Goal: Task Accomplishment & Management: Manage account settings

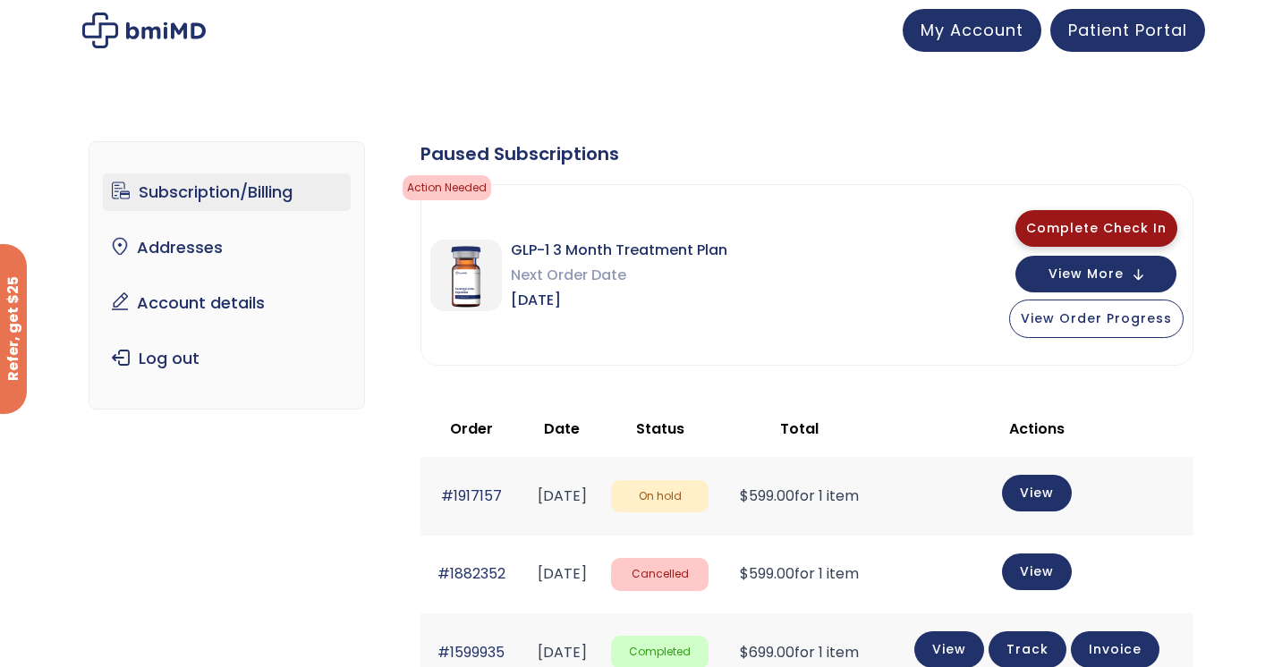
click at [1058, 237] on button "Complete Check In" at bounding box center [1096, 228] width 162 height 37
click at [1140, 278] on button "View More" at bounding box center [1095, 272] width 161 height 37
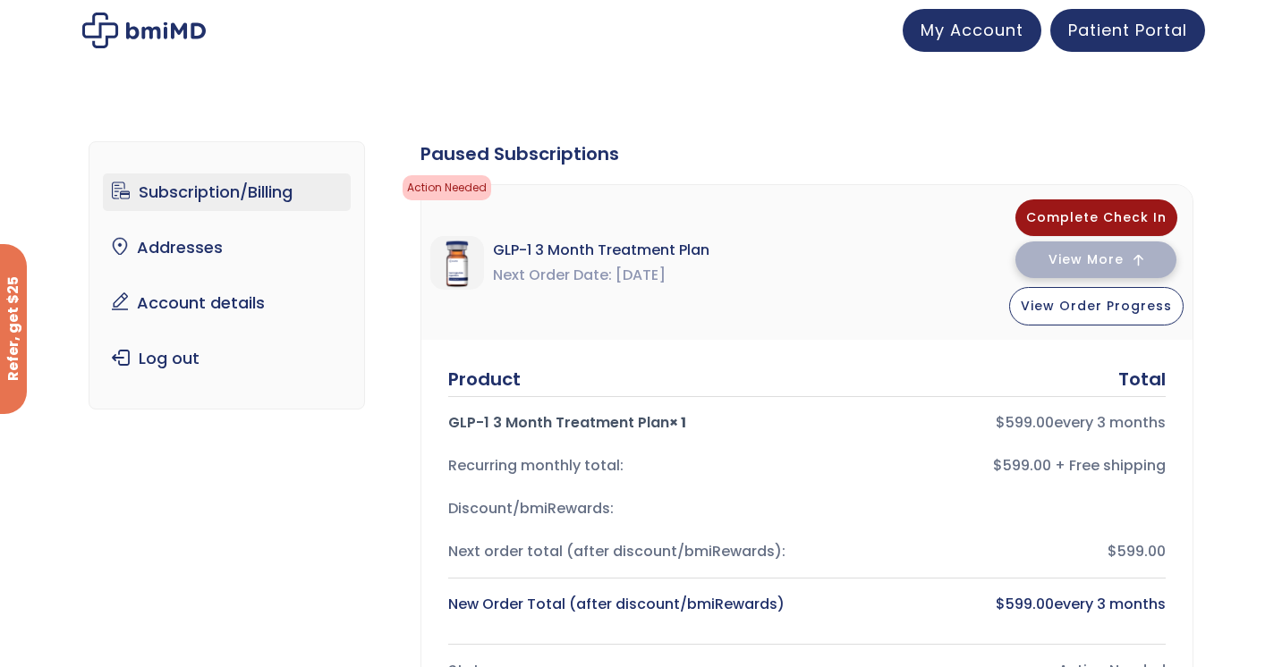
click at [1140, 278] on div "Complete Check In View More View Order Progress" at bounding box center [1096, 262] width 174 height 126
click at [1138, 266] on button "View More" at bounding box center [1095, 260] width 161 height 37
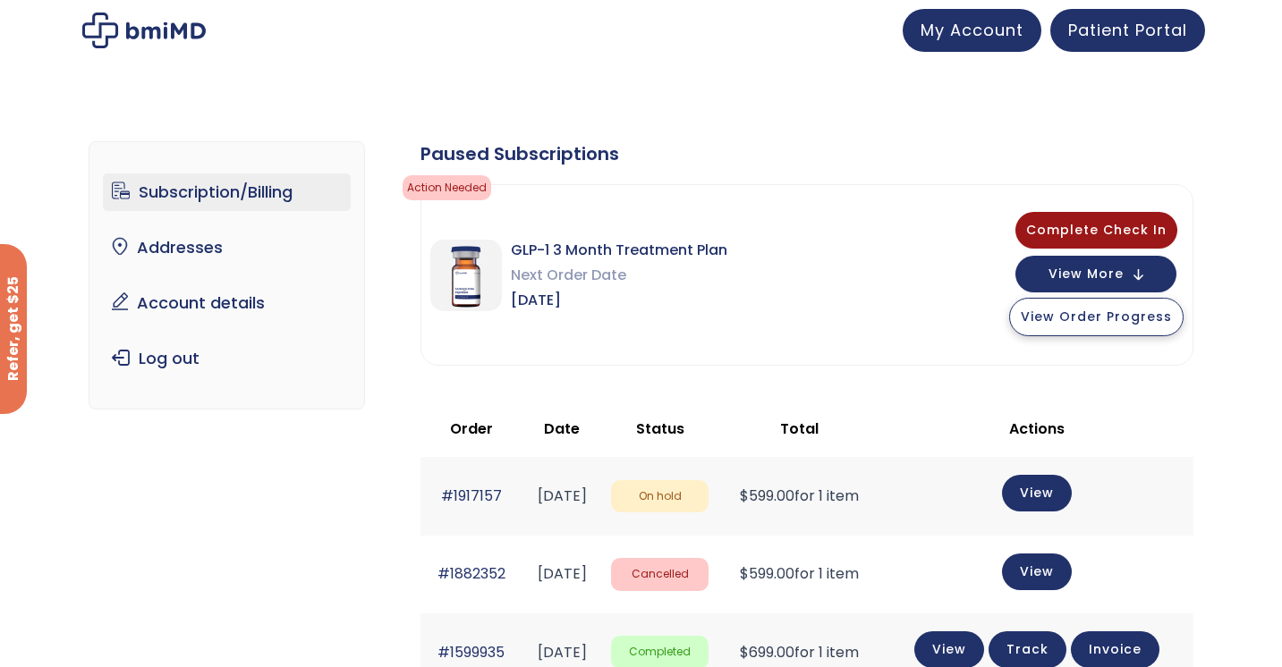
click at [1117, 311] on span "View Order Progress" at bounding box center [1096, 317] width 151 height 18
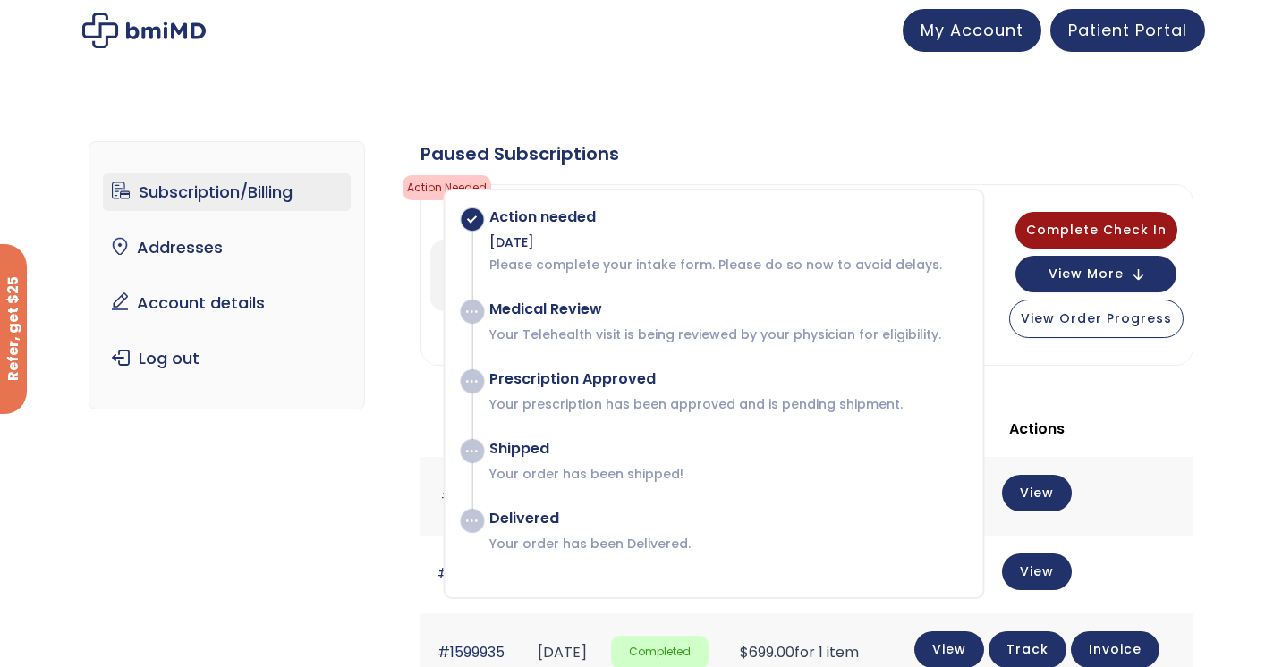
click at [476, 313] on span at bounding box center [472, 312] width 22 height 22
click at [551, 229] on div "Action needed Sep 2, 2025 Please complete your intake form. Please do so now to…" at bounding box center [717, 240] width 493 height 65
click at [598, 272] on p "Please complete your intake form. Please do so now to avoid delays." at bounding box center [726, 265] width 475 height 18
click at [647, 326] on p "Your Telehealth visit is being reviewed by your physician for eligibility." at bounding box center [726, 335] width 475 height 18
click at [975, 34] on span "My Account" at bounding box center [971, 27] width 103 height 22
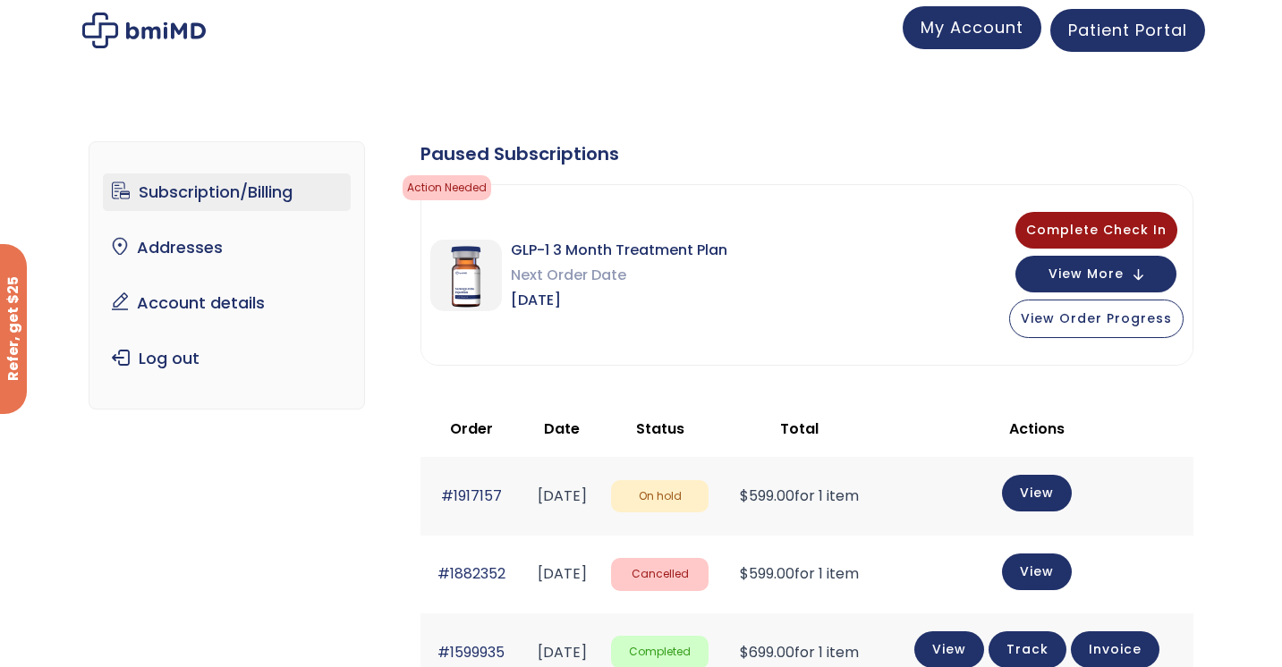
click at [947, 37] on span "My Account" at bounding box center [971, 27] width 103 height 22
click at [1056, 320] on span "View Order Progress" at bounding box center [1096, 317] width 151 height 18
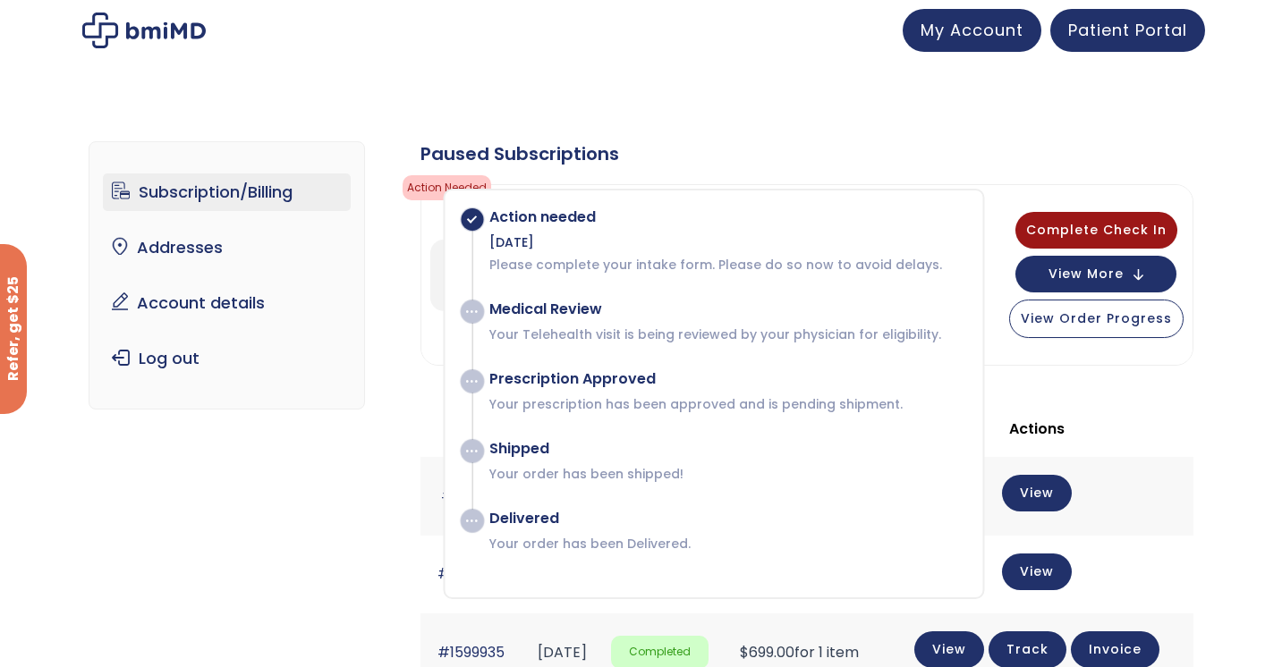
click at [475, 218] on span at bounding box center [472, 219] width 22 height 22
click at [526, 222] on div "Action needed" at bounding box center [726, 217] width 475 height 18
click at [535, 250] on div "Sep 2, 2025" at bounding box center [726, 242] width 475 height 18
click at [657, 160] on div "Please complete your intake form. Please do so now to avoid delays." at bounding box center [616, 187] width 233 height 93
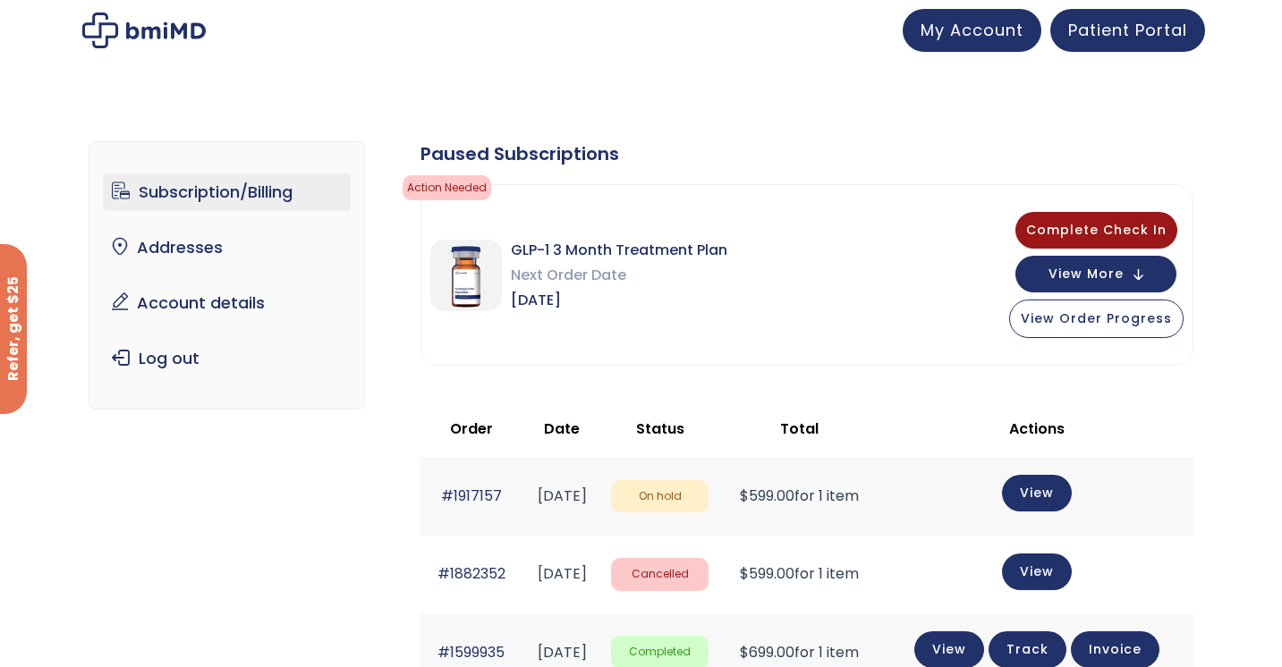
click at [710, 268] on span "Next Order Date" at bounding box center [619, 275] width 216 height 25
click at [608, 255] on span "GLP-1 3 Month Treatment Plan" at bounding box center [619, 250] width 216 height 25
click at [471, 283] on img at bounding box center [466, 276] width 72 height 72
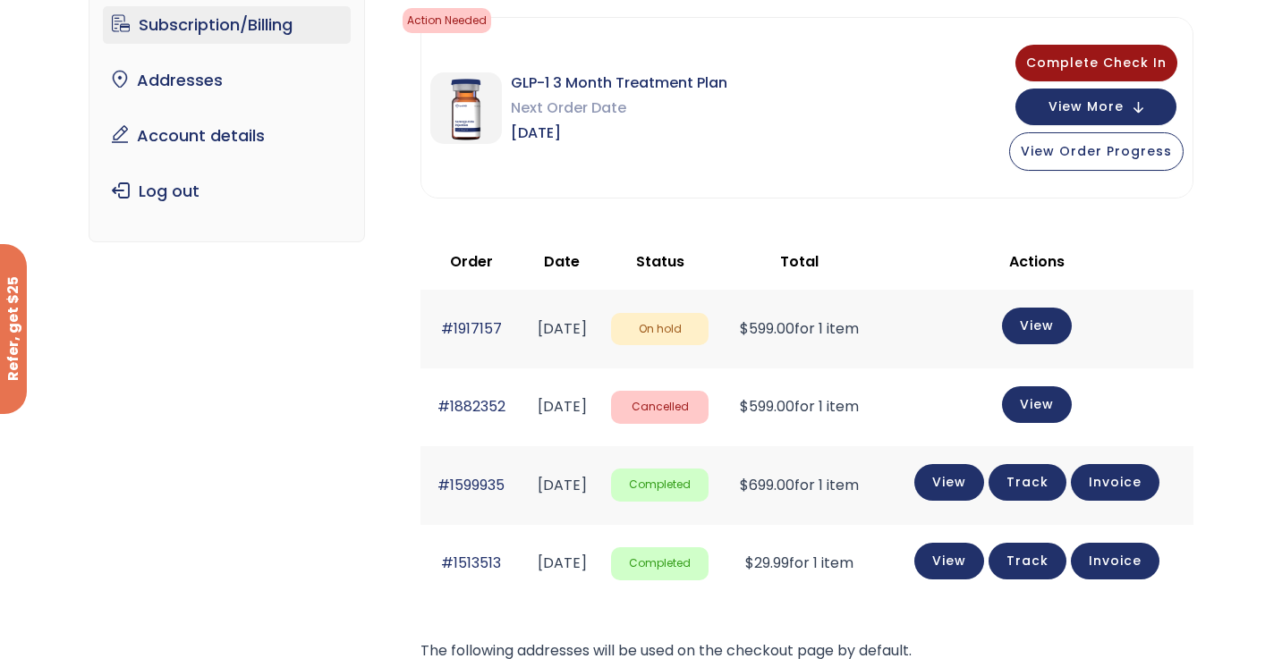
scroll to position [175, 0]
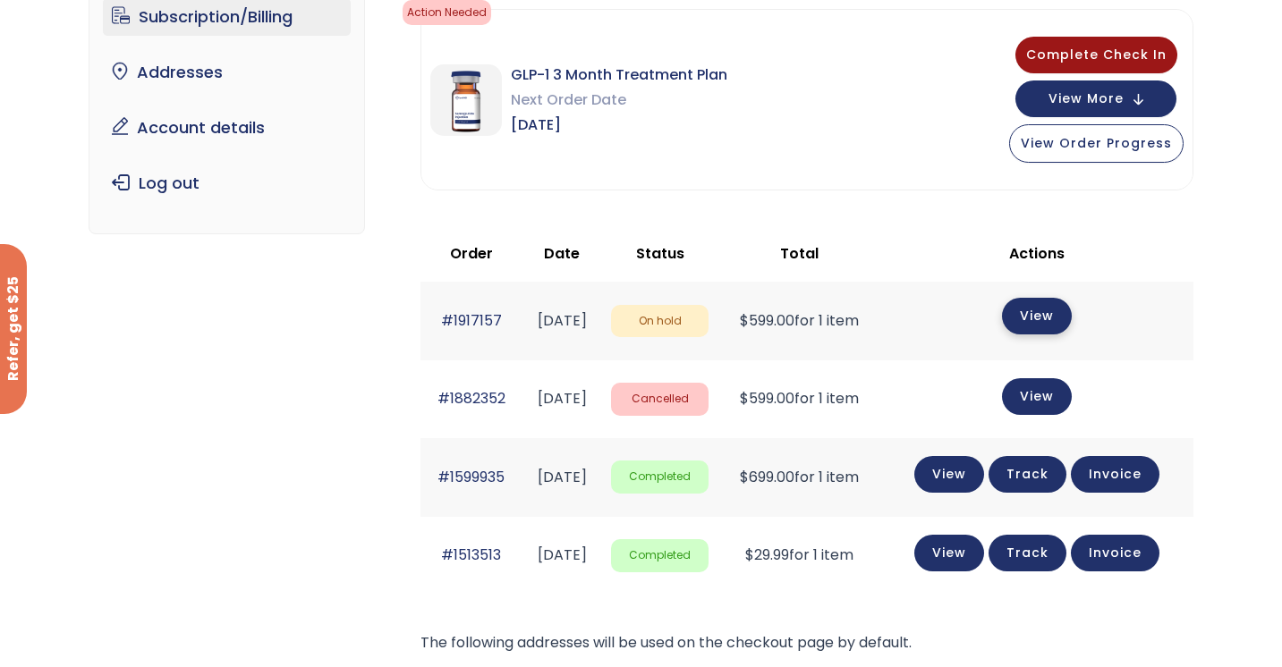
click at [1059, 318] on link "View" at bounding box center [1037, 316] width 70 height 37
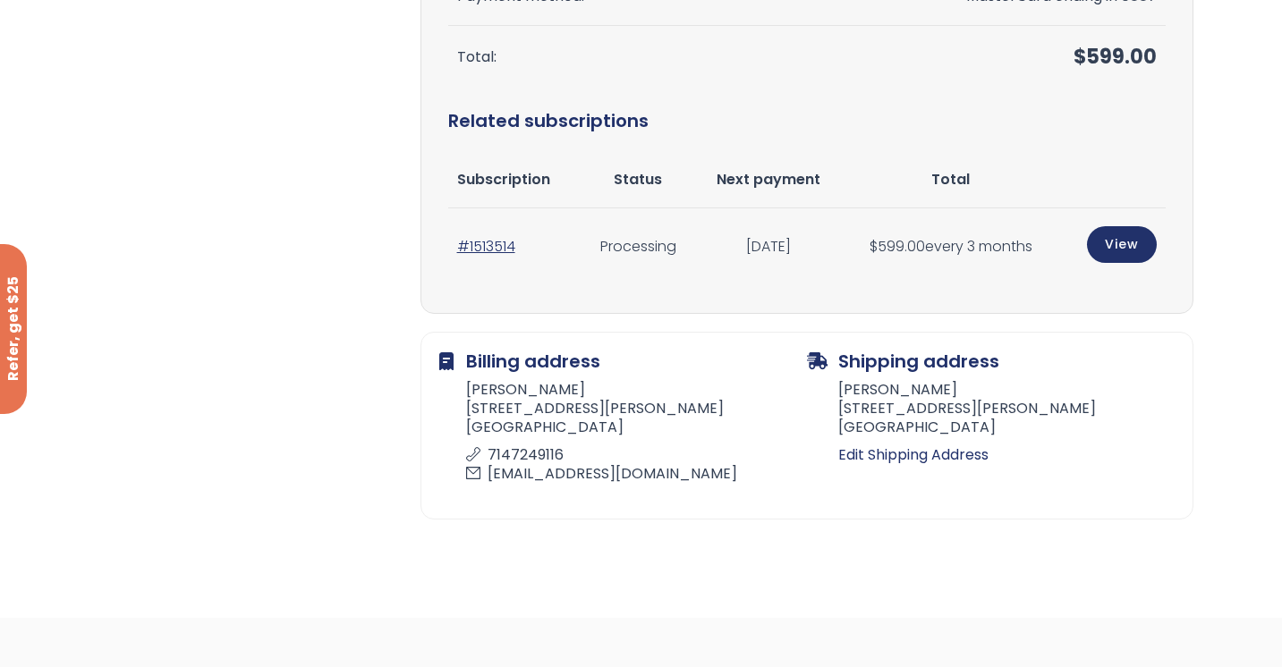
scroll to position [502, 0]
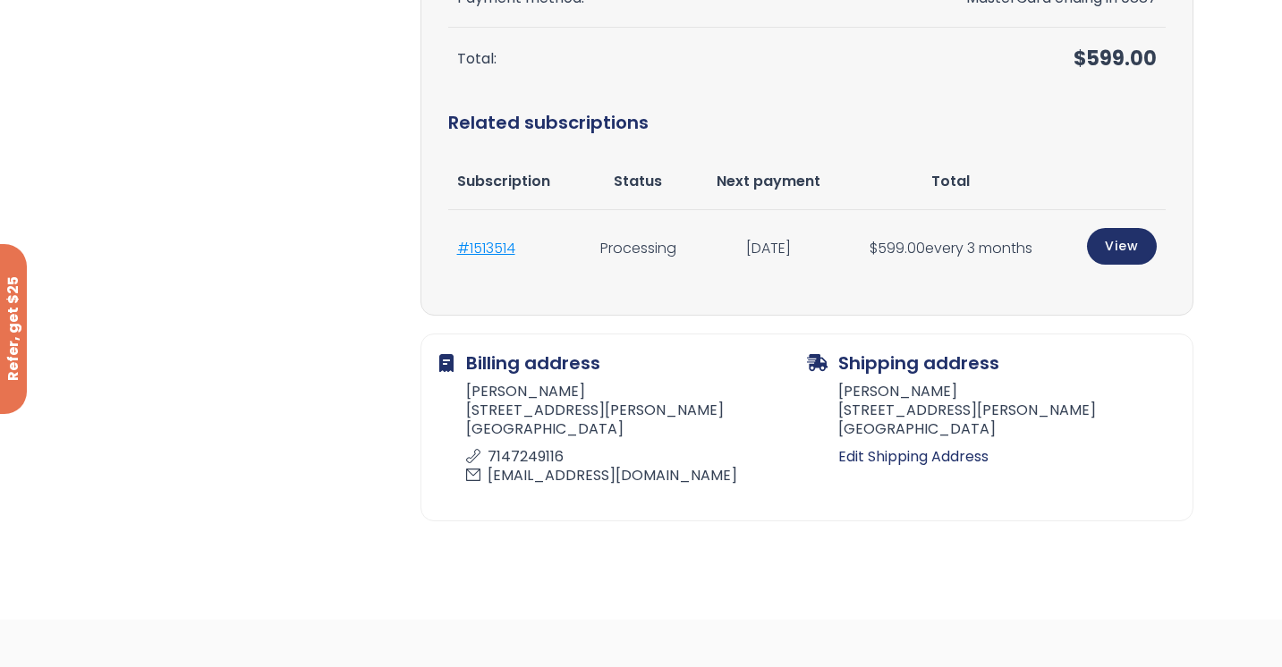
click at [510, 250] on link "#1513514" at bounding box center [486, 248] width 58 height 21
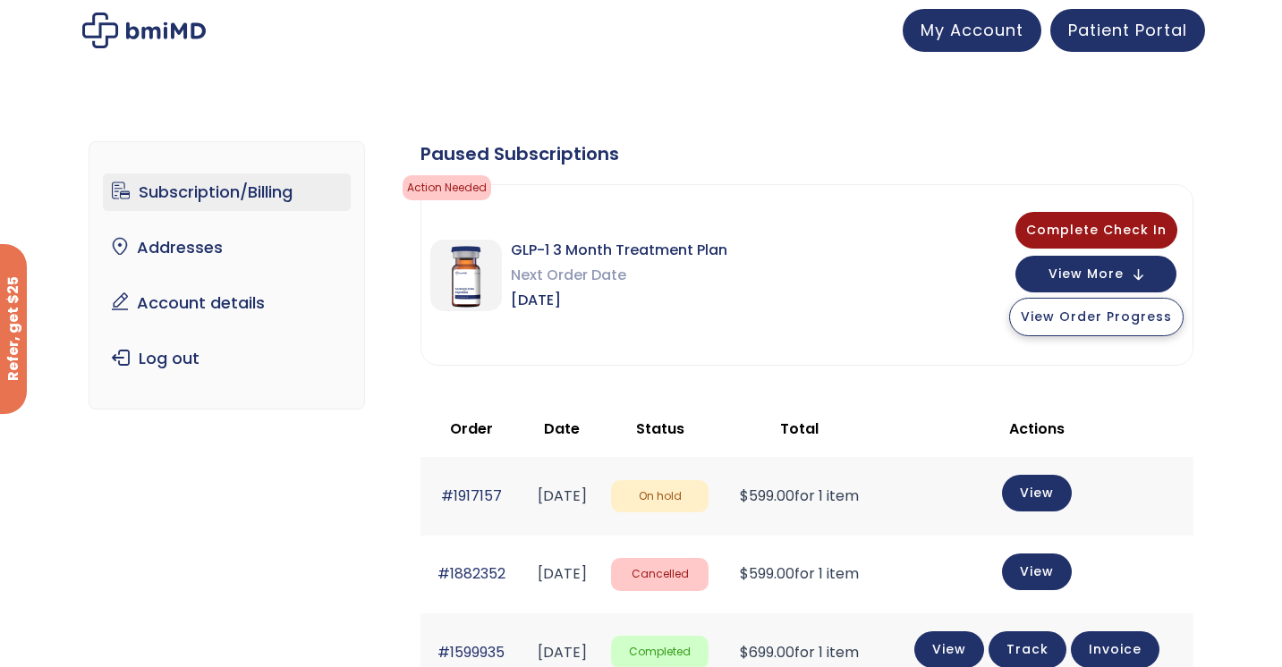
click at [1064, 319] on span "View Order Progress" at bounding box center [1096, 317] width 151 height 18
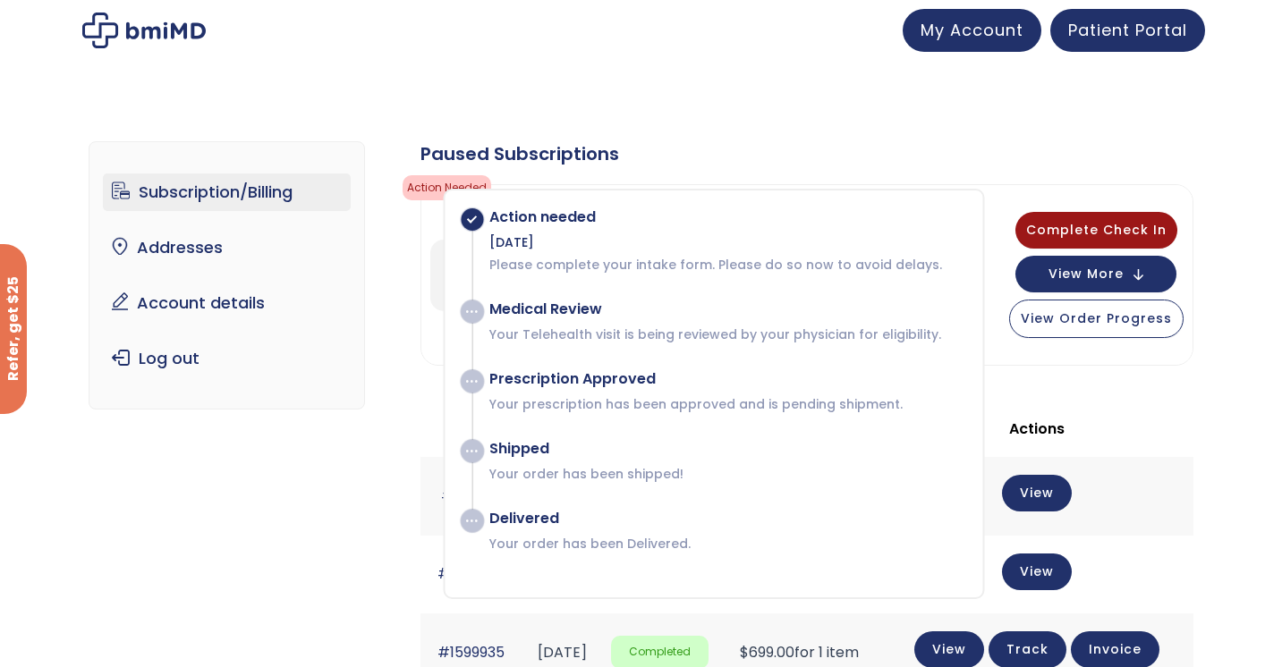
click at [784, 161] on div "Paused Subscriptions" at bounding box center [806, 153] width 773 height 25
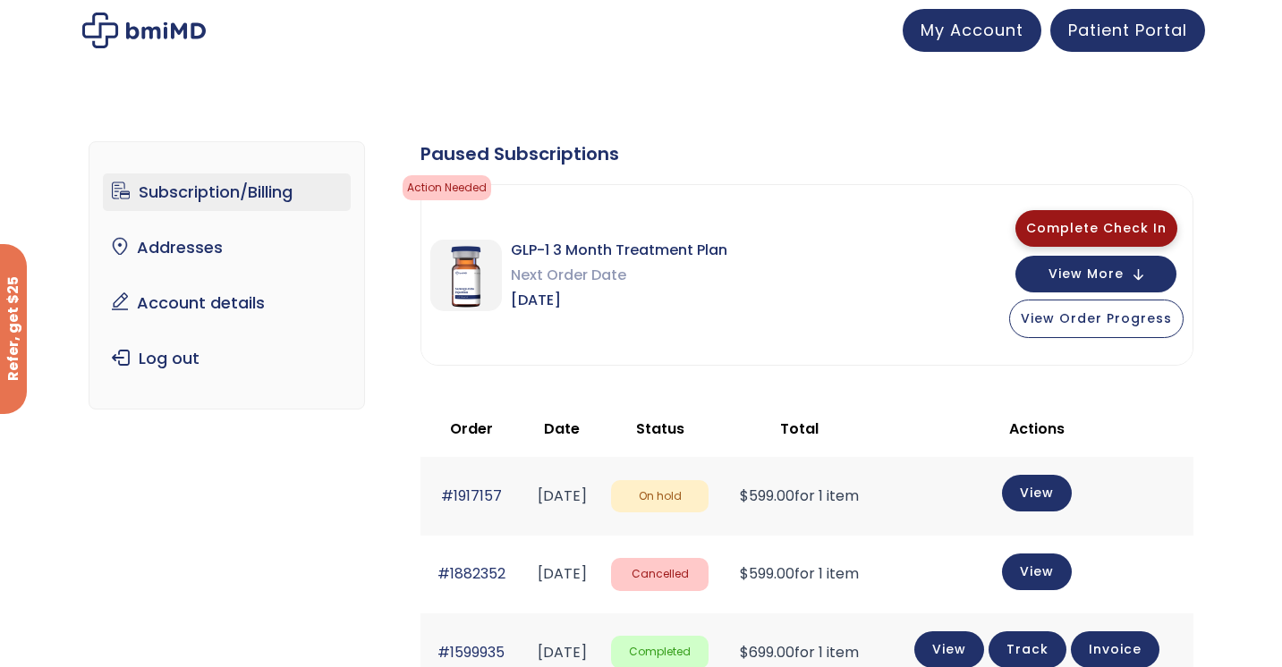
click at [1046, 232] on span "Complete Check In" at bounding box center [1096, 228] width 140 height 18
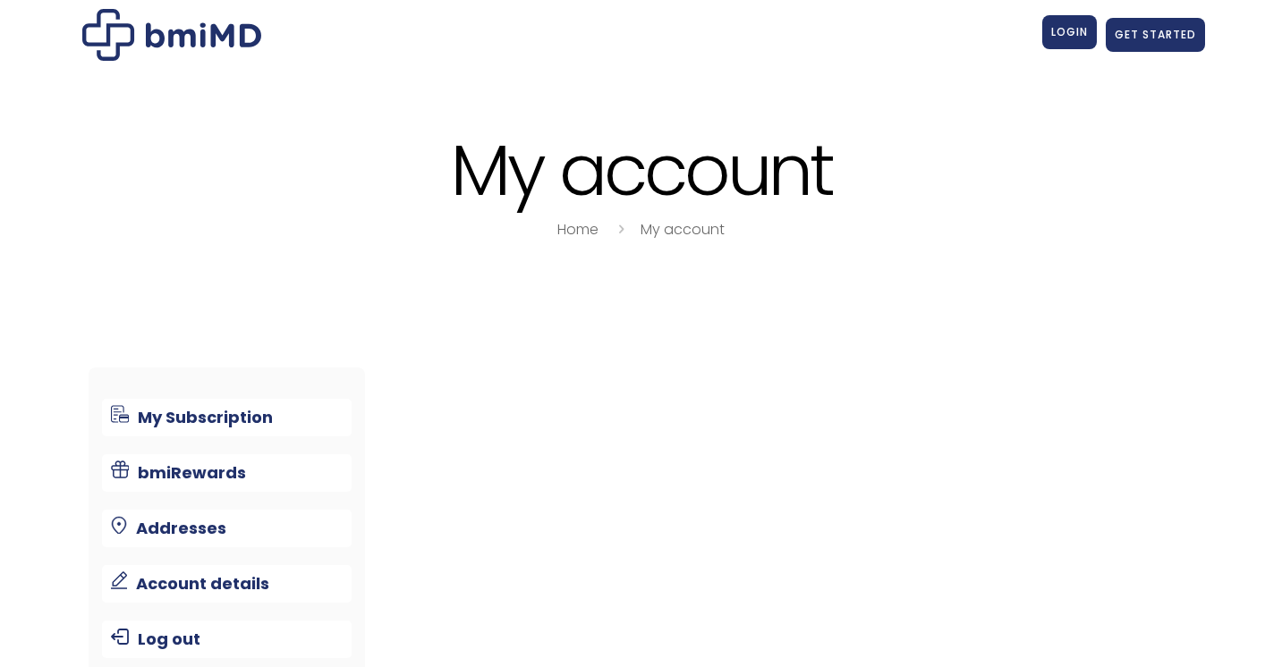
click at [1068, 35] on span "LOGIN" at bounding box center [1069, 31] width 37 height 15
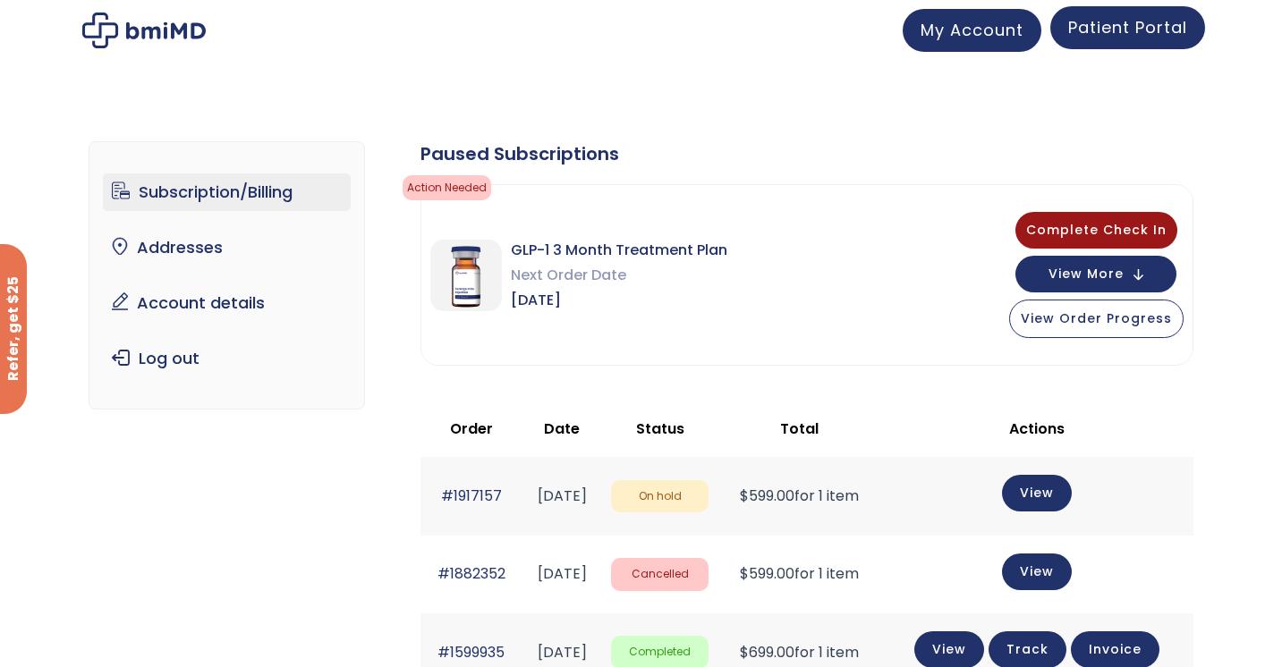
click at [1094, 32] on span "Patient Portal" at bounding box center [1127, 27] width 119 height 22
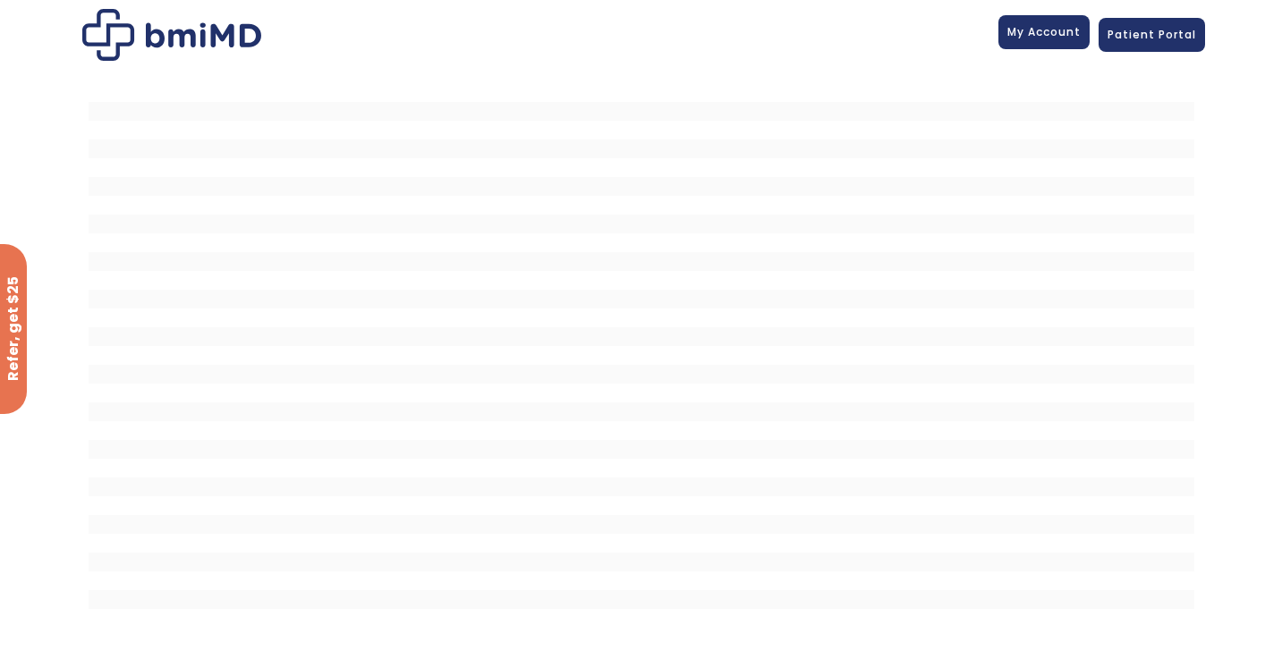
click at [1061, 43] on link "My Account" at bounding box center [1043, 32] width 91 height 34
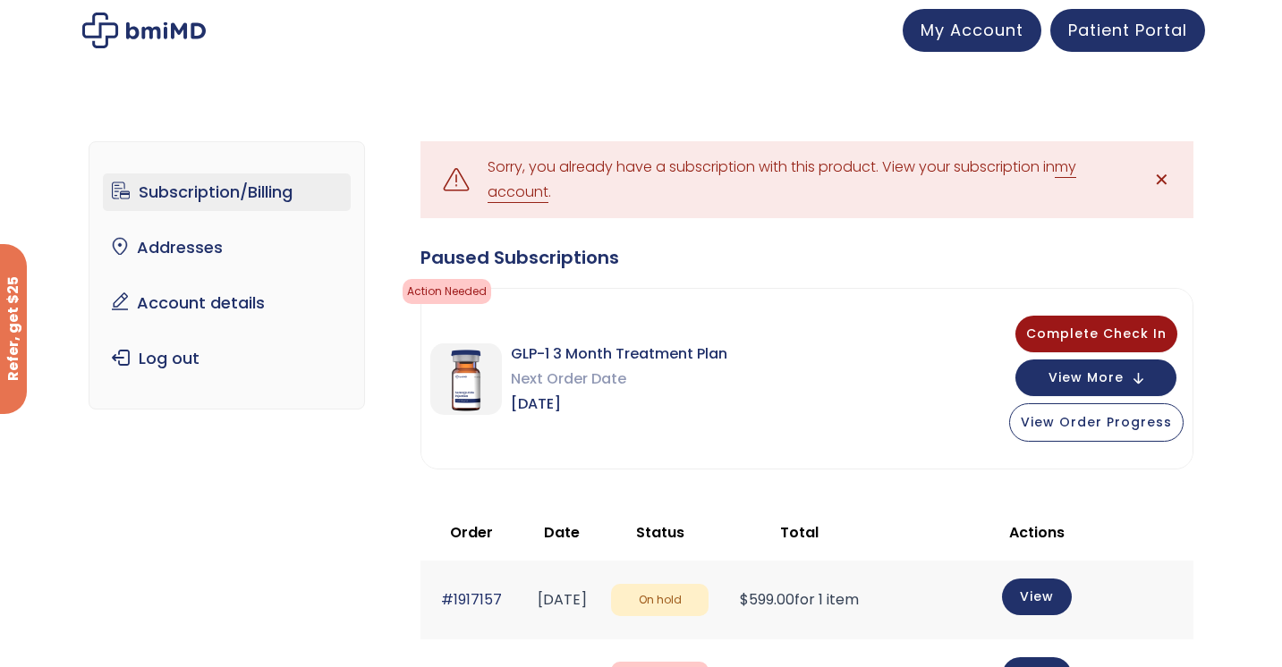
click at [532, 197] on link "my account" at bounding box center [782, 180] width 589 height 47
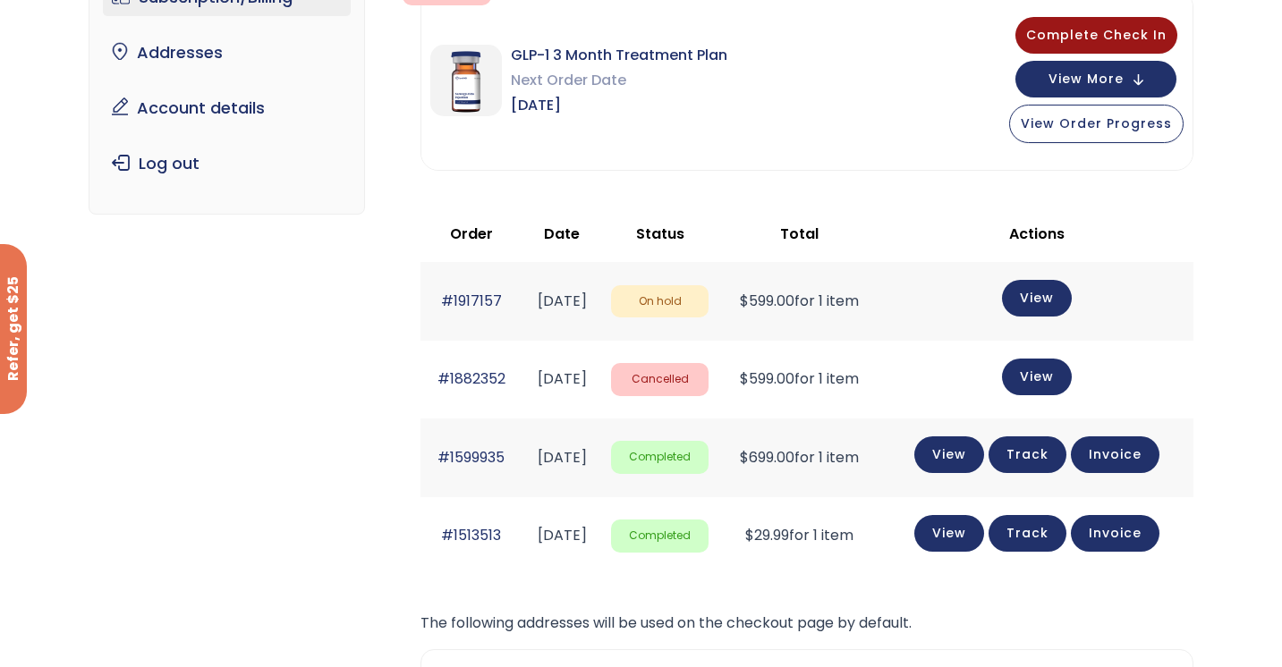
scroll to position [196, 0]
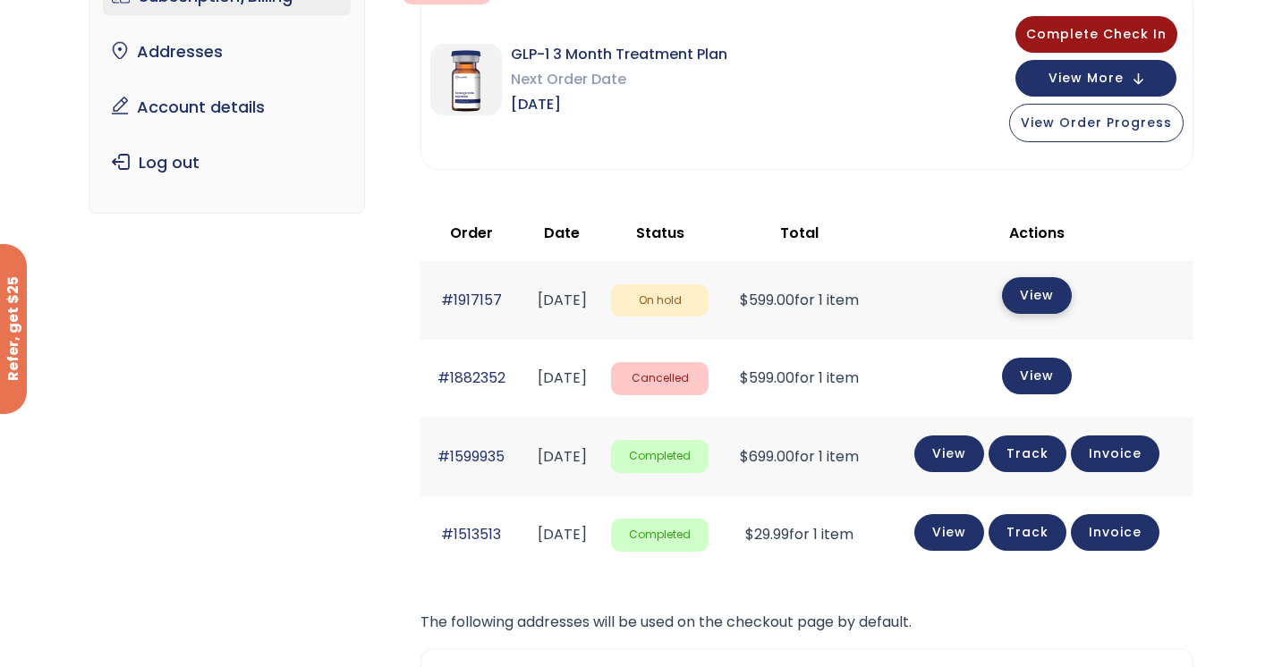
click at [1053, 298] on link "View" at bounding box center [1037, 295] width 70 height 37
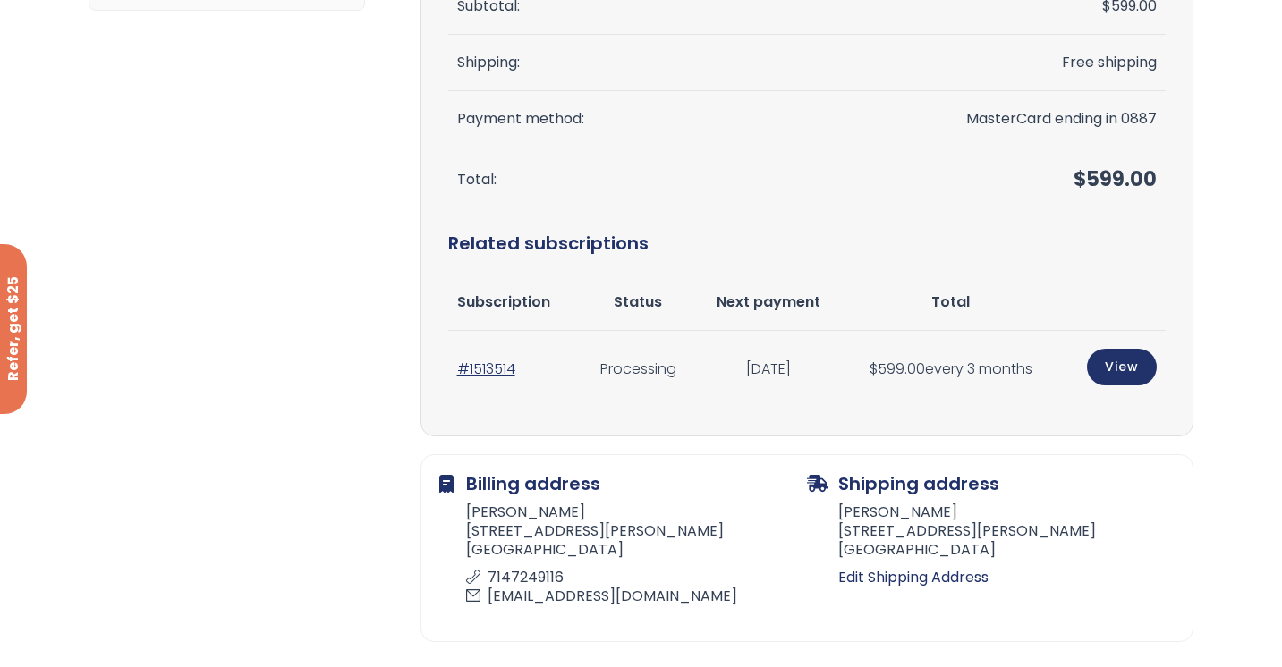
scroll to position [386, 0]
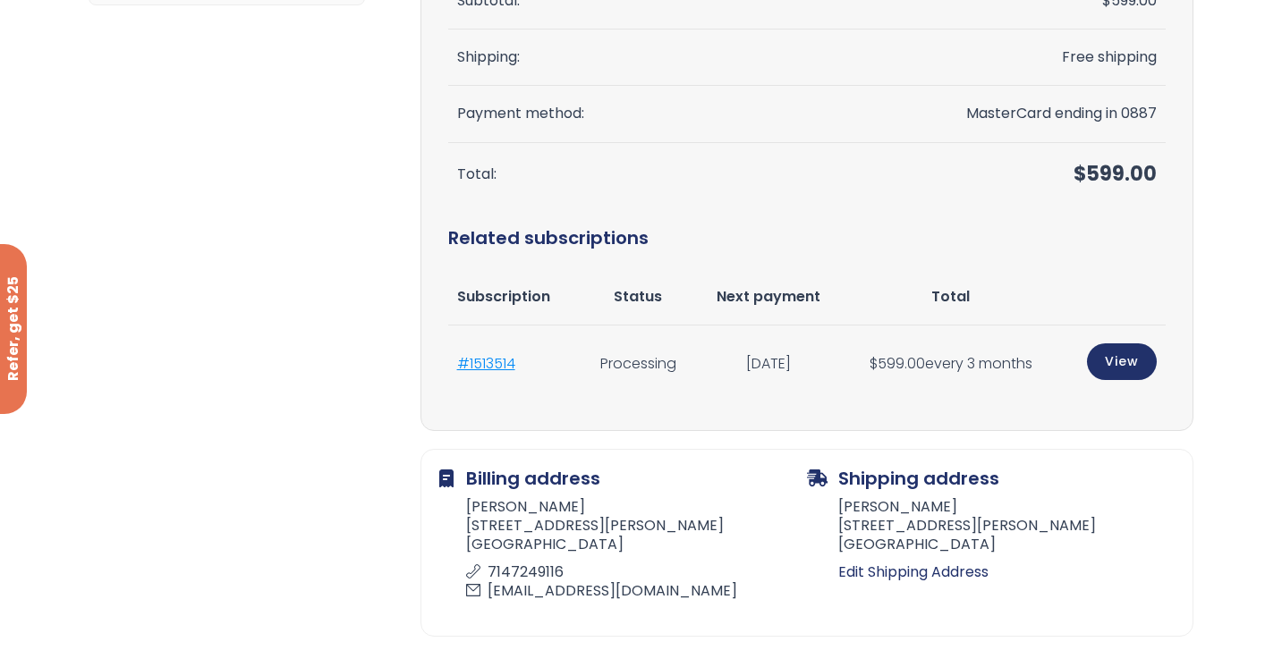
click at [497, 366] on link "#1513514" at bounding box center [486, 363] width 58 height 21
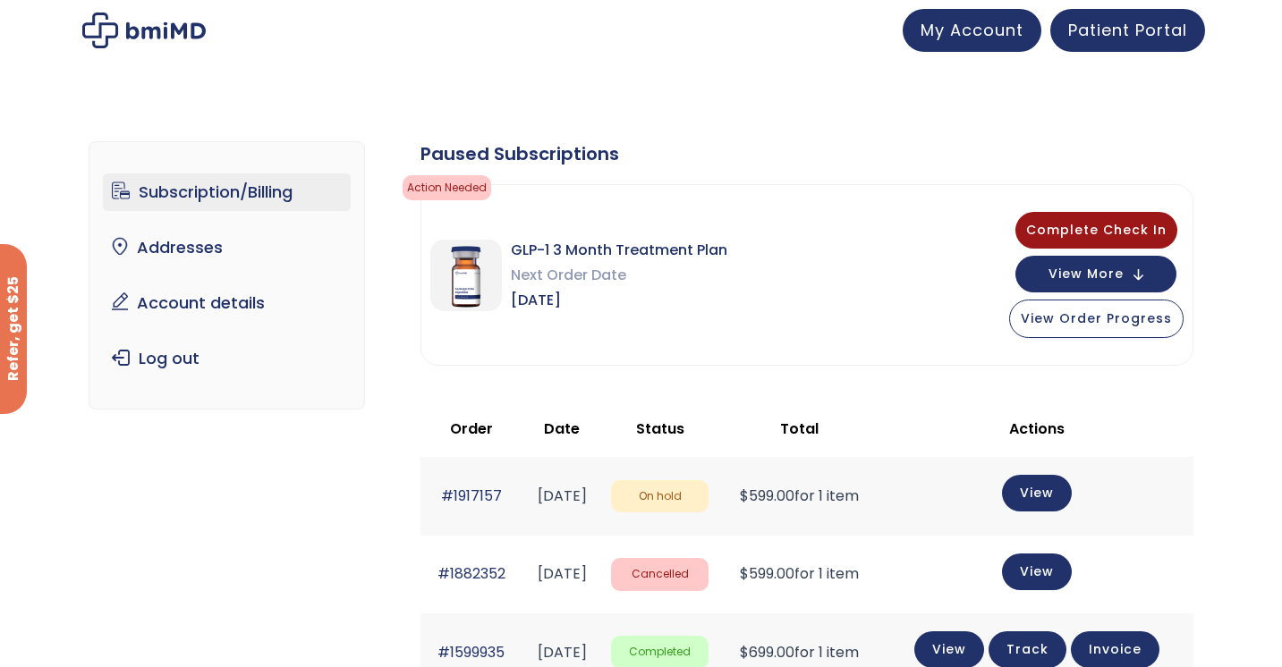
click at [471, 276] on img at bounding box center [466, 276] width 72 height 72
click at [558, 276] on span "Next Order Date" at bounding box center [619, 275] width 216 height 25
click at [566, 243] on span "GLP-1 3 Month Treatment Plan" at bounding box center [619, 250] width 216 height 25
click at [550, 302] on span "Sep 02, 2025" at bounding box center [619, 300] width 216 height 25
click at [477, 291] on img at bounding box center [466, 276] width 72 height 72
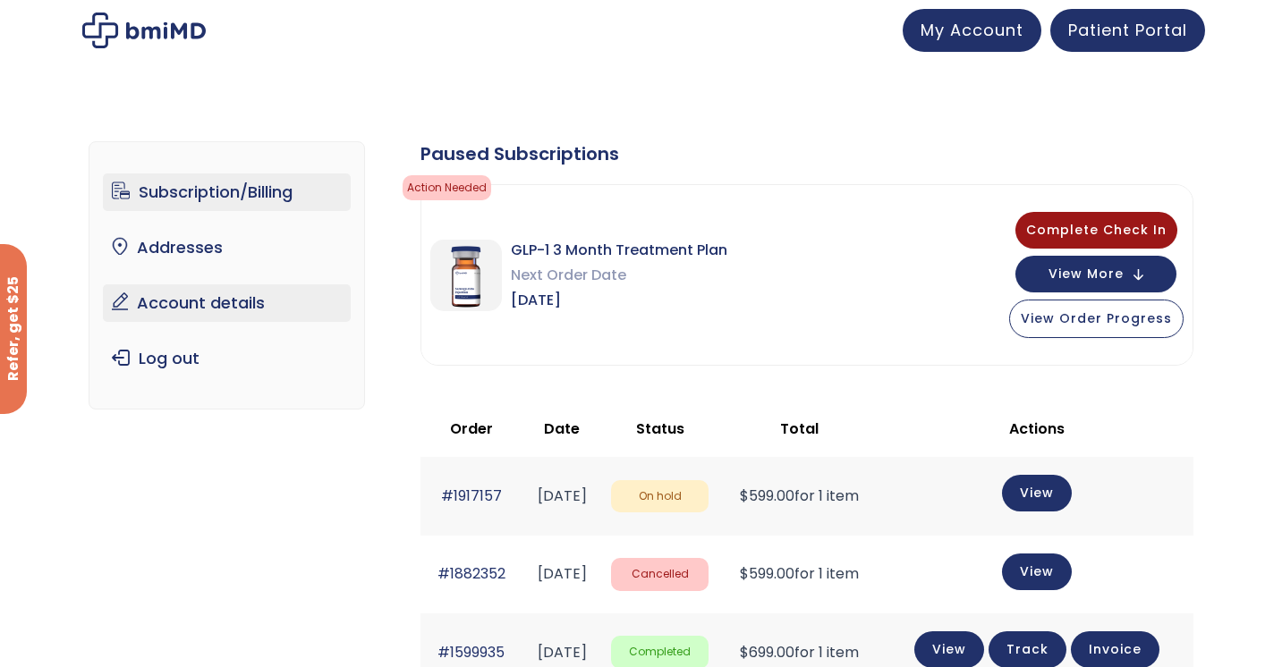
click at [225, 302] on link "Account details" at bounding box center [227, 303] width 248 height 38
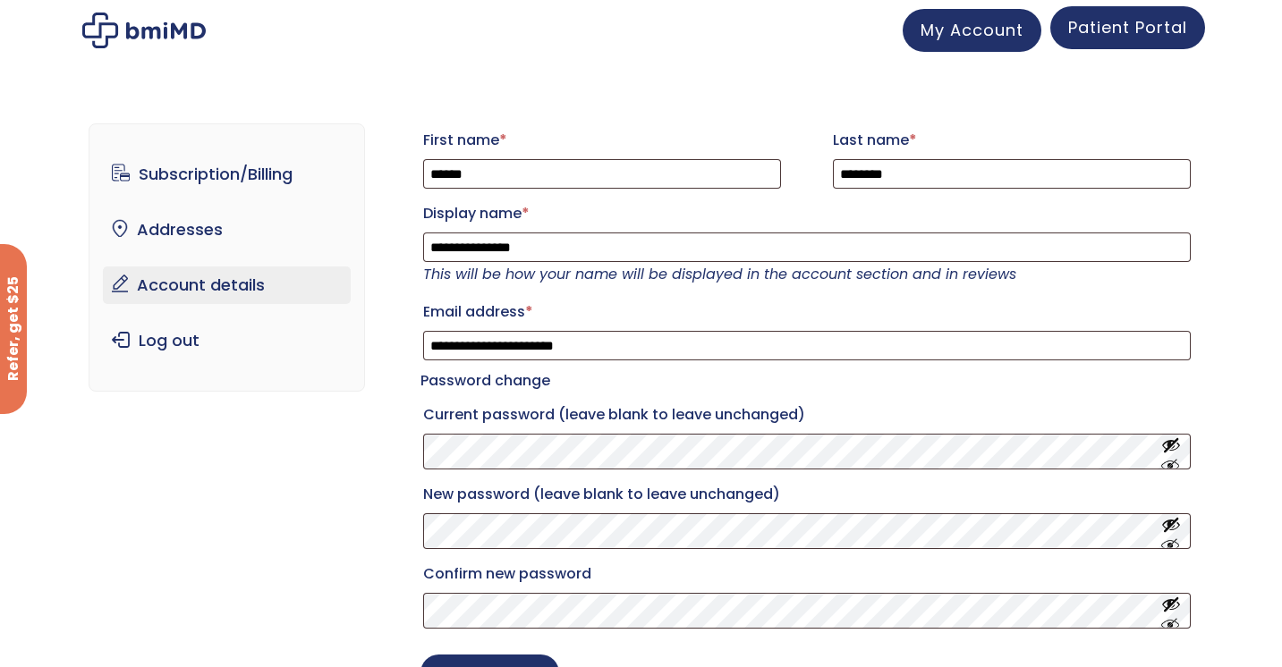
click at [1120, 32] on span "Patient Portal" at bounding box center [1127, 27] width 119 height 22
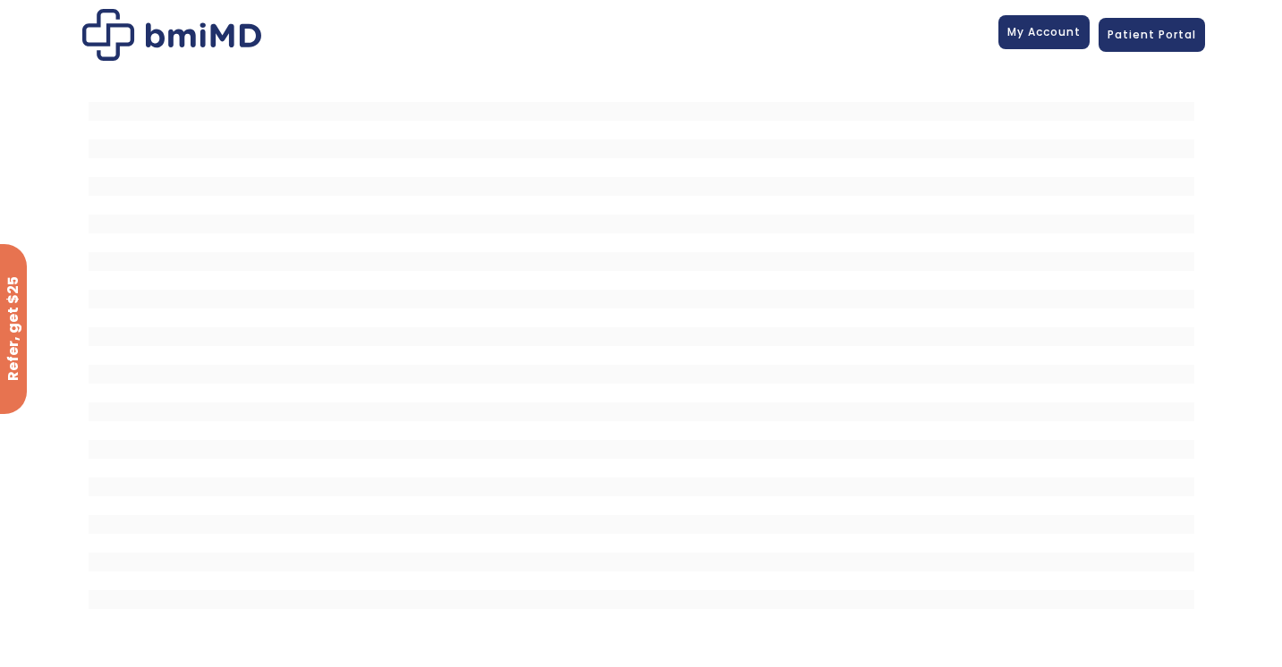
click at [1062, 37] on span "My Account" at bounding box center [1043, 31] width 73 height 15
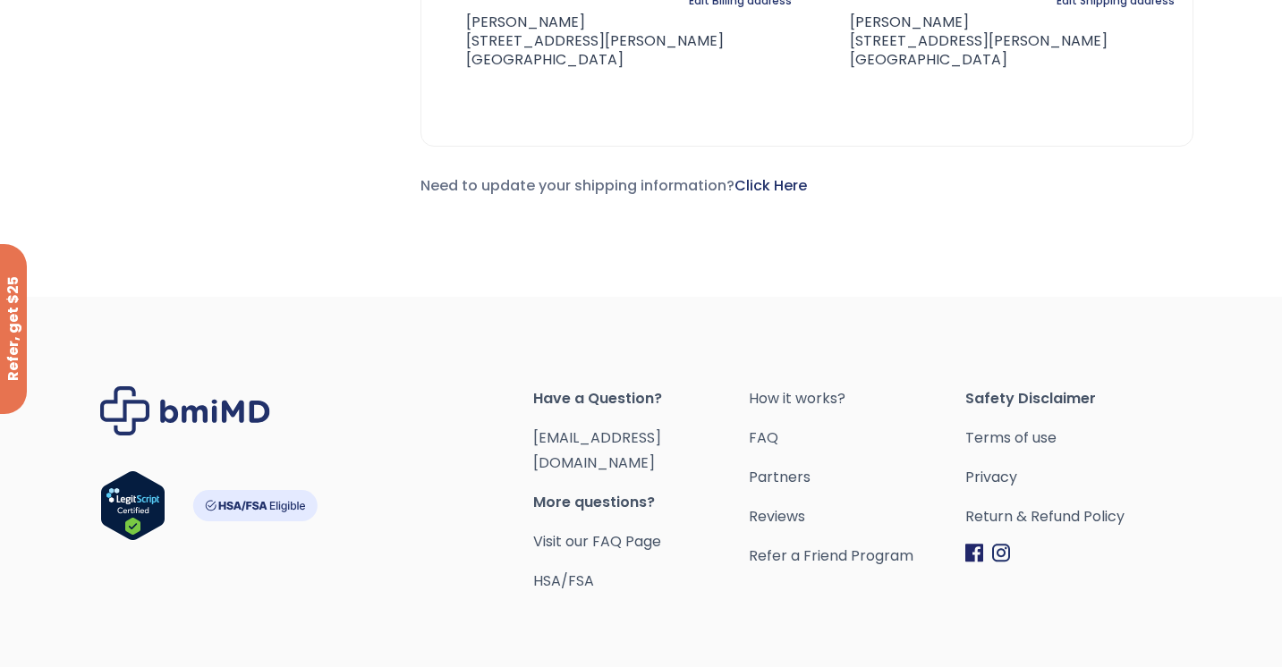
scroll to position [888, 0]
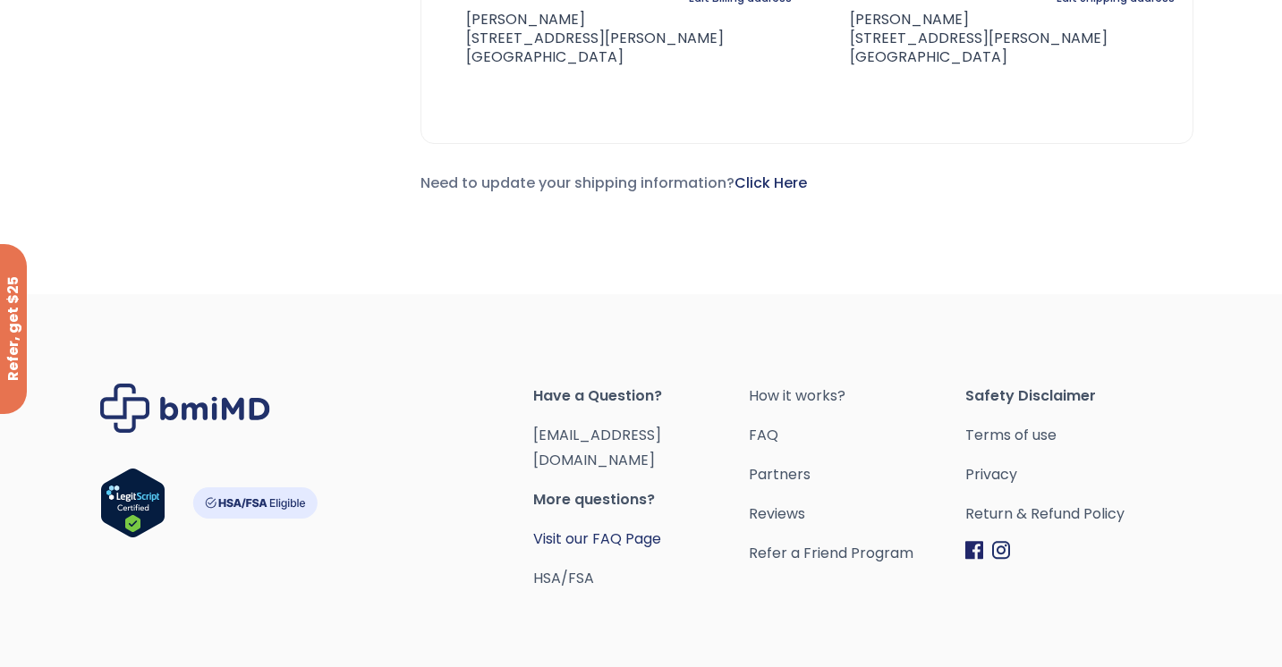
click at [547, 529] on link "Visit our FAQ Page" at bounding box center [597, 539] width 128 height 21
